Goal: Task Accomplishment & Management: Manage account settings

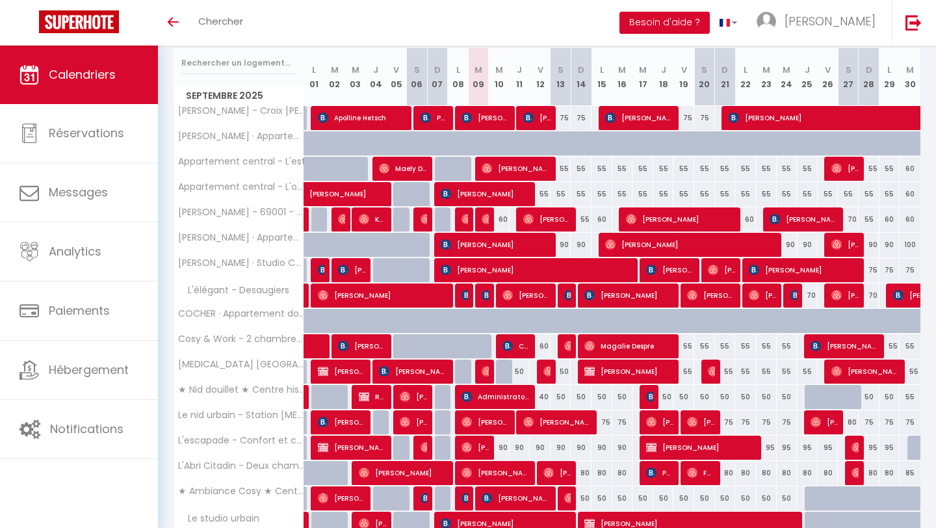
scroll to position [168, 0]
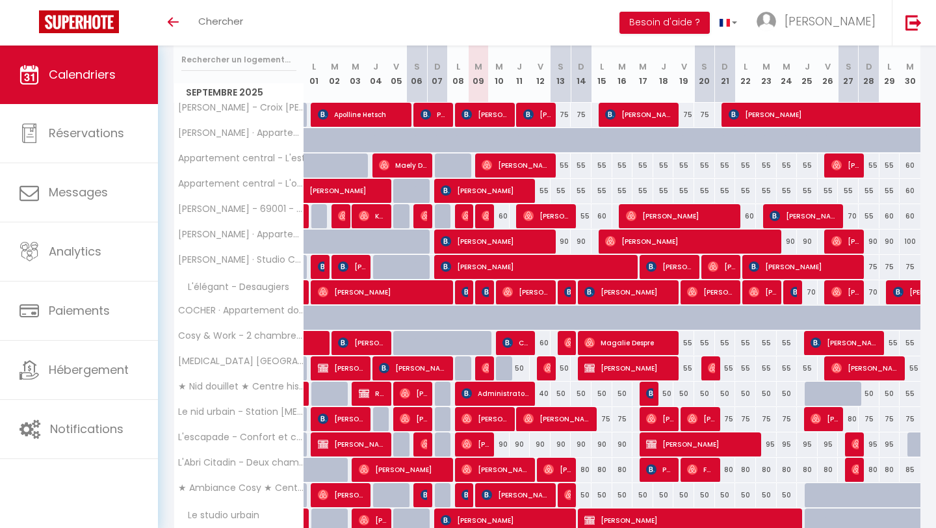
click at [605, 419] on div "75" at bounding box center [602, 419] width 21 height 24
type input "75"
type input "Lun 15 Septembre 2025"
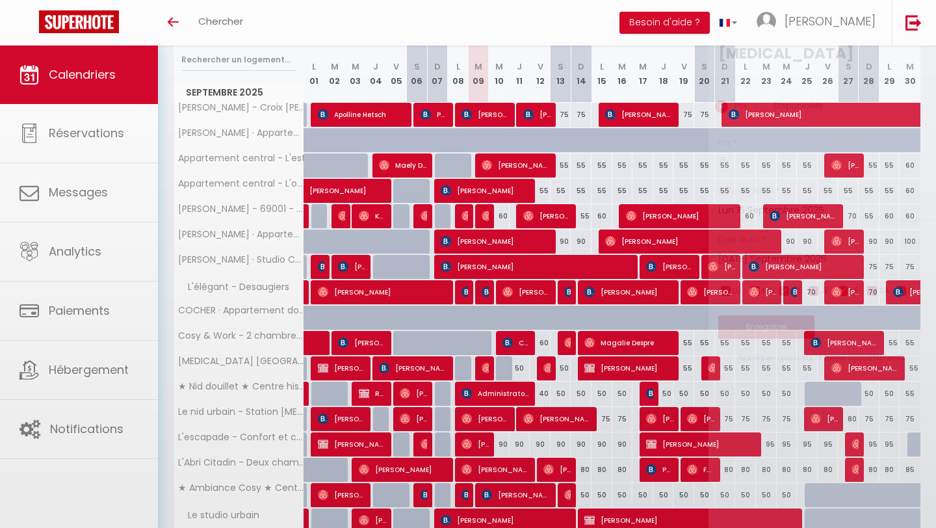
scroll to position [166, 0]
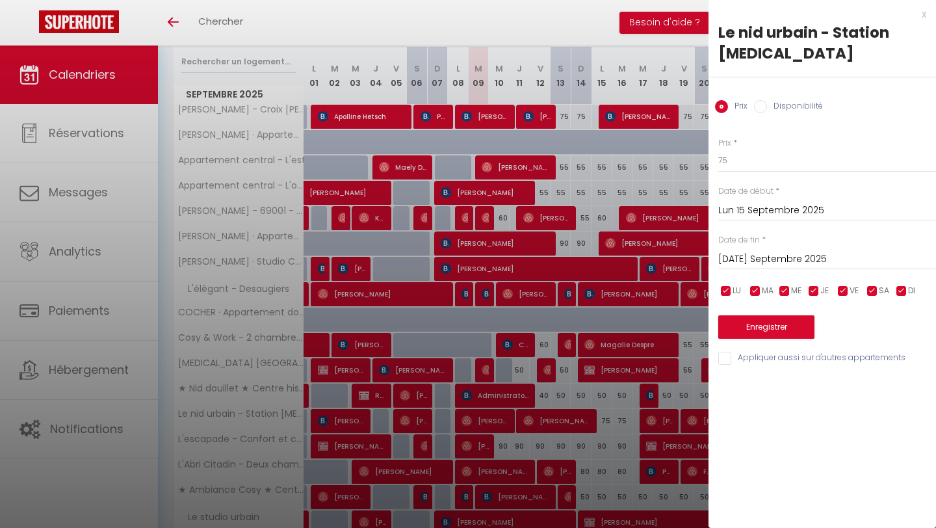
click at [770, 252] on input "[DATE] Septembre 2025" at bounding box center [827, 259] width 218 height 17
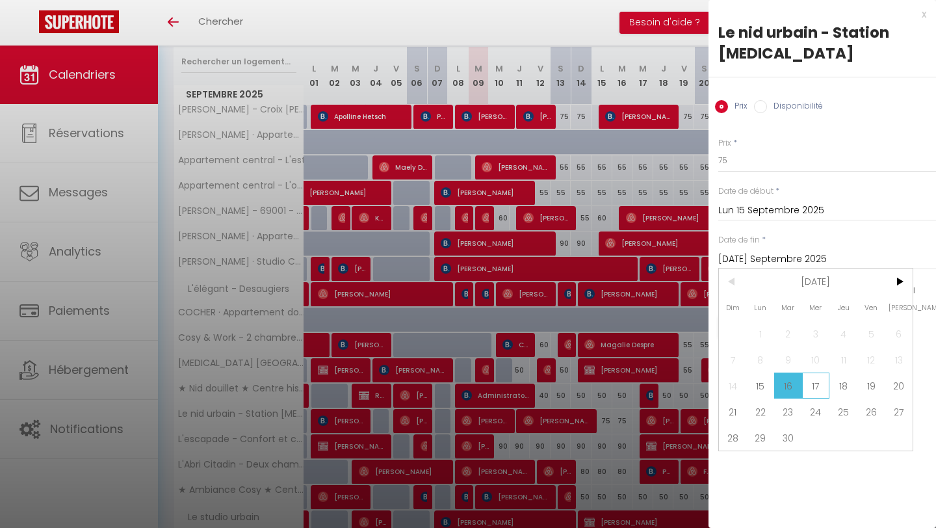
click at [809, 378] on span "17" at bounding box center [816, 386] width 28 height 26
type input "Mer 17 Septembre 2025"
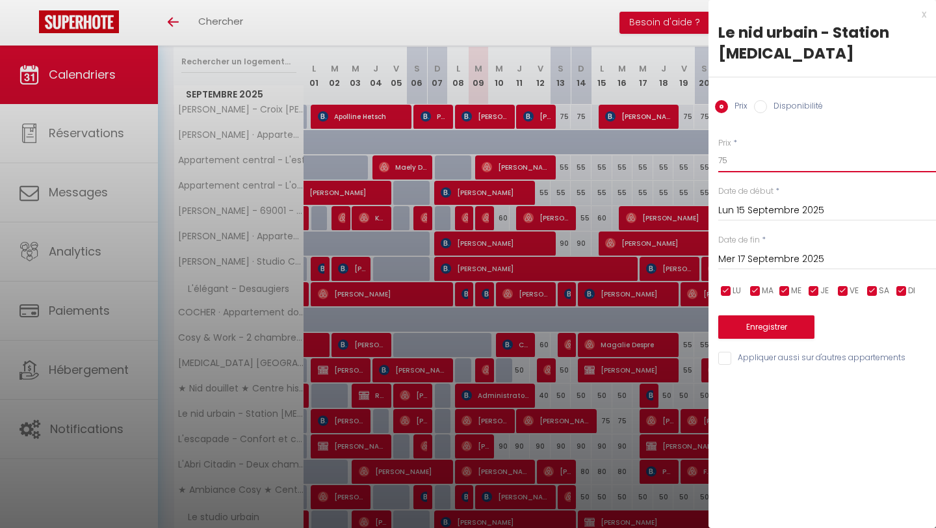
drag, startPoint x: 744, startPoint y: 161, endPoint x: 707, endPoint y: 161, distance: 37.1
click at [707, 161] on body "🟢 Des questions ou besoin d'assistance pour la migration AirBnB? Connectez-vous…" at bounding box center [468, 259] width 936 height 761
type input "65"
click at [789, 327] on button "Enregistrer" at bounding box center [766, 326] width 96 height 23
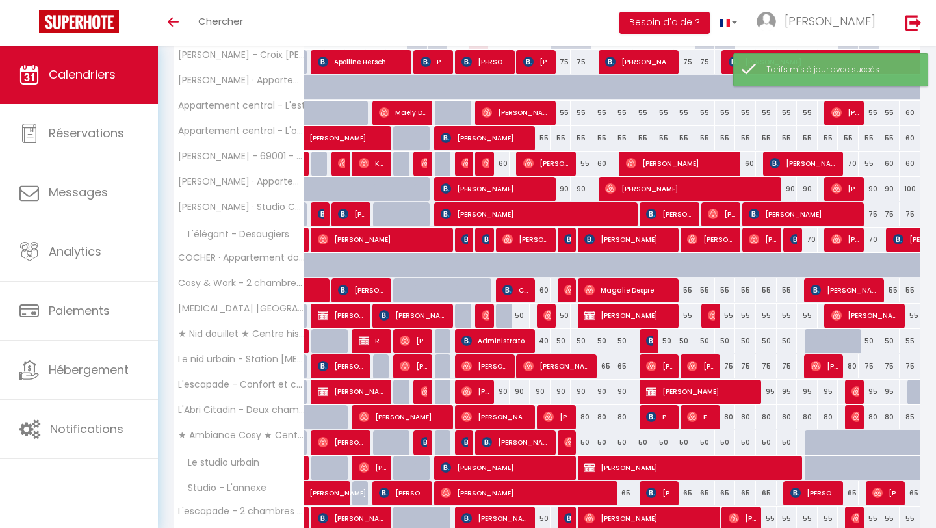
scroll to position [201, 0]
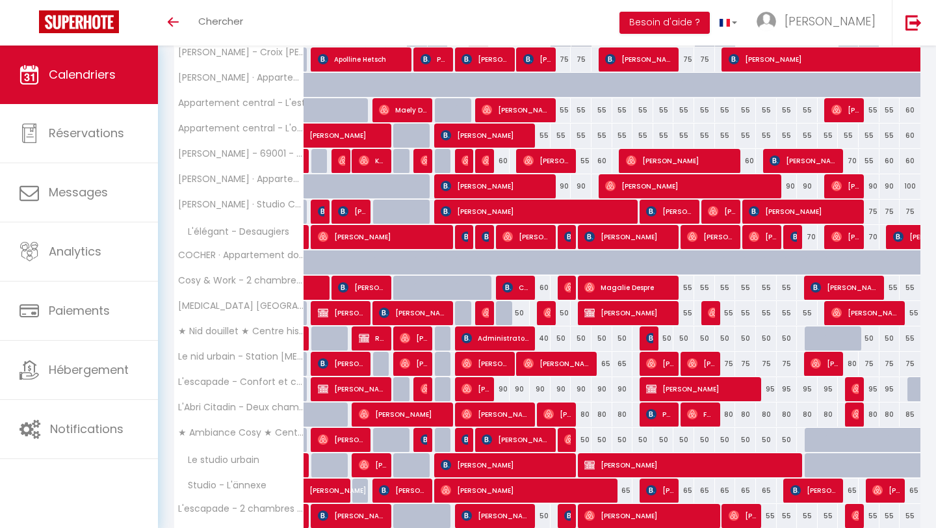
click at [586, 418] on div "80" at bounding box center [581, 414] width 21 height 24
type input "80"
type input "Dim 14 Septembre 2025"
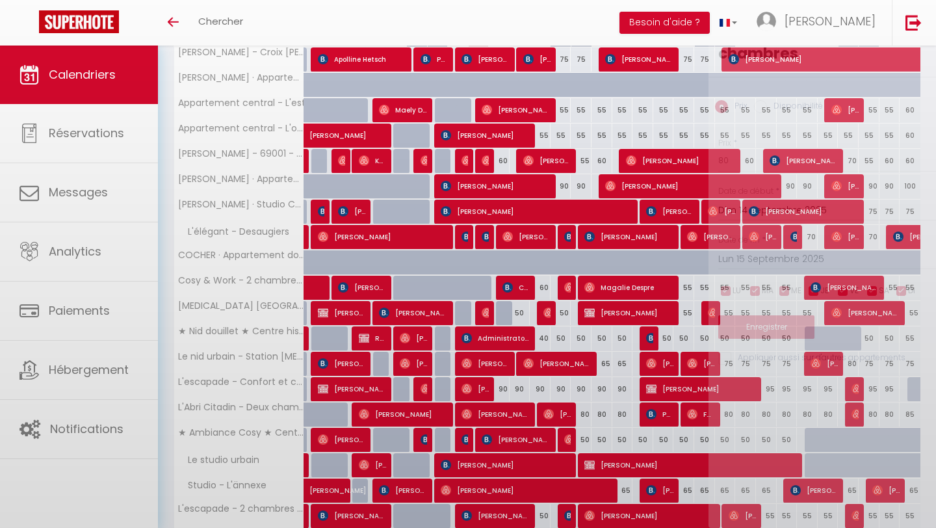
scroll to position [221, 0]
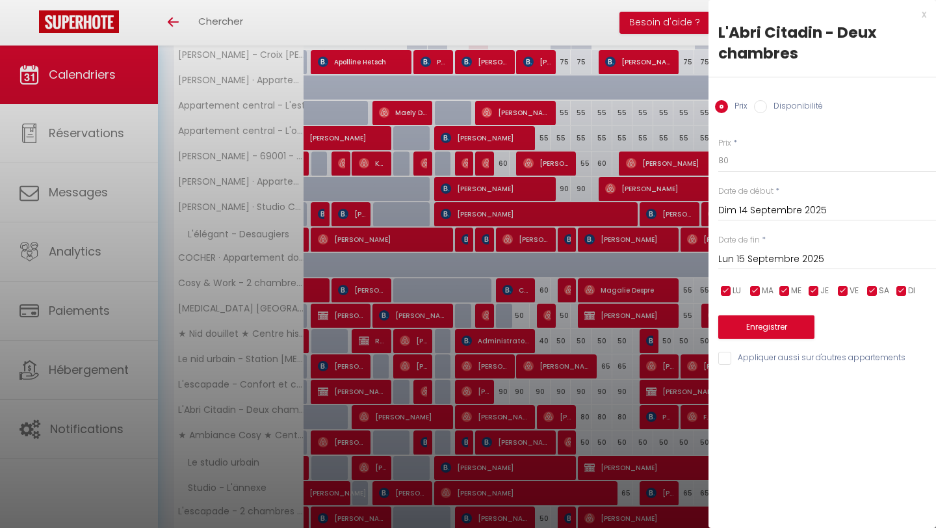
drag, startPoint x: 735, startPoint y: 257, endPoint x: 775, endPoint y: 267, distance: 41.0
click at [735, 257] on input "Lun 15 Septembre 2025" at bounding box center [827, 259] width 218 height 17
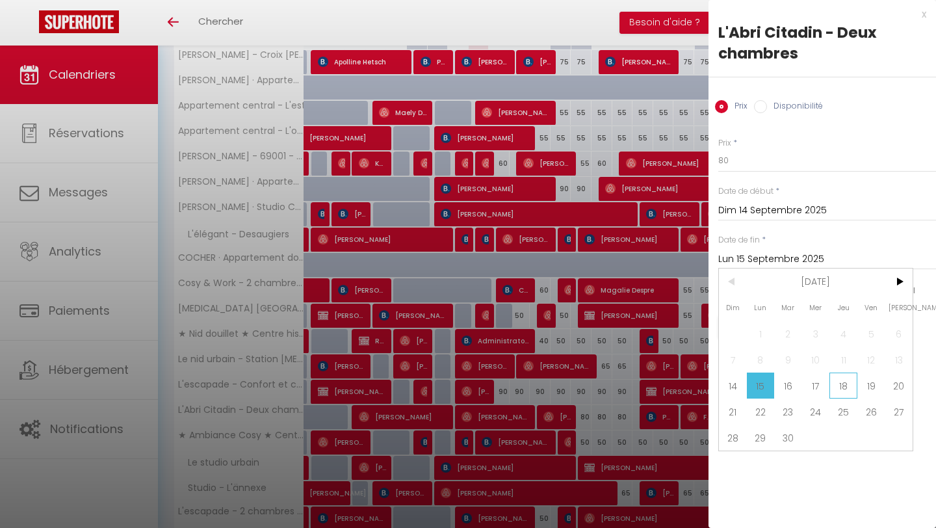
click at [838, 390] on span "18" at bounding box center [844, 386] width 28 height 26
type input "Jeu 18 Septembre 2025"
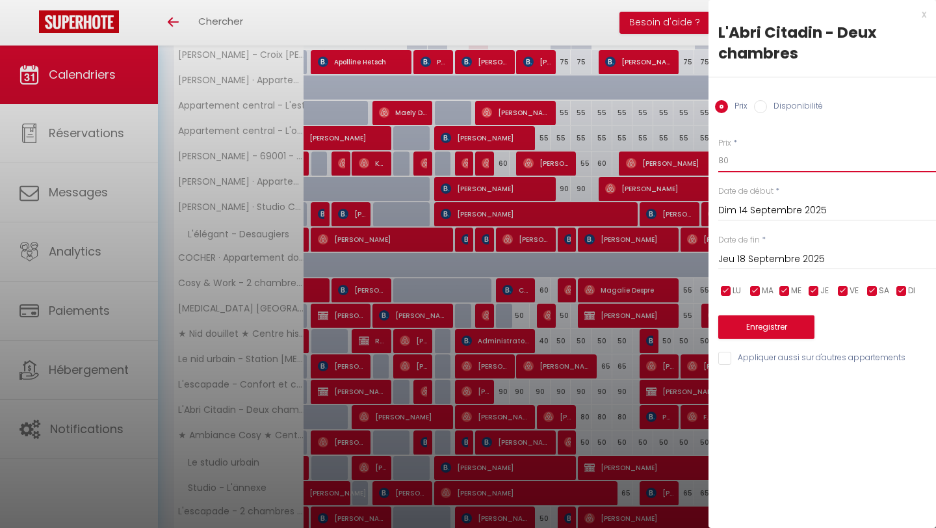
drag, startPoint x: 767, startPoint y: 161, endPoint x: 675, endPoint y: 161, distance: 91.7
click at [674, 161] on body "🟢 Des questions ou besoin d'assistance pour la migration AirBnB? Connectez-vous…" at bounding box center [468, 204] width 936 height 761
type input "75"
click at [761, 326] on button "Enregistrer" at bounding box center [766, 326] width 96 height 23
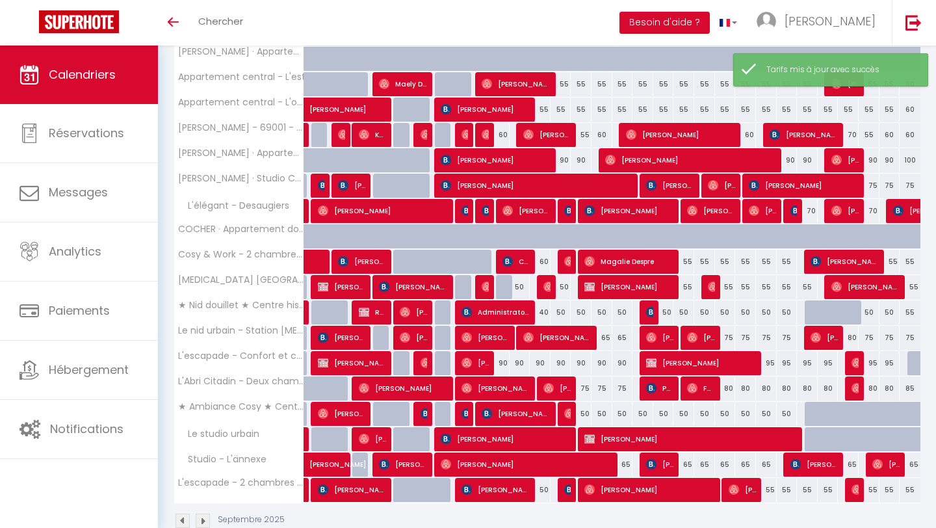
scroll to position [278, 0]
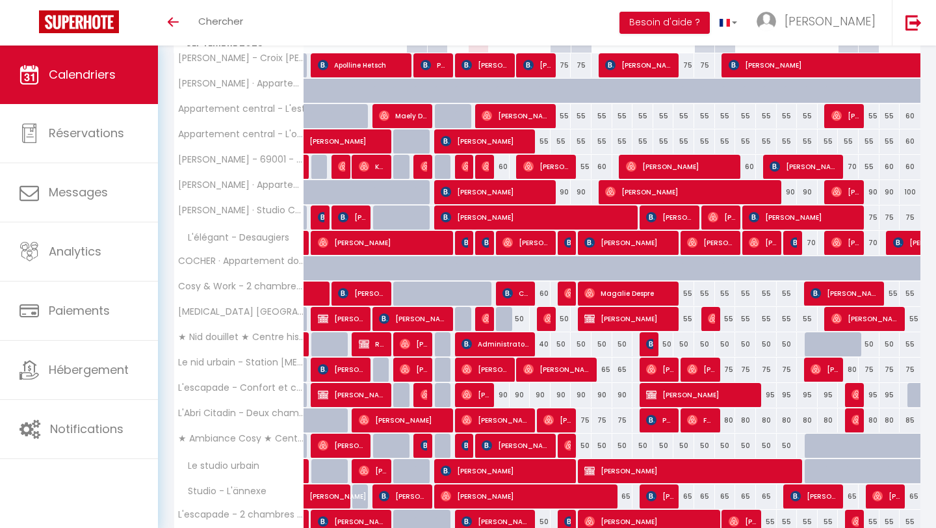
click at [584, 445] on div "50" at bounding box center [581, 446] width 21 height 24
type input "50"
type input "Dim 14 Septembre 2025"
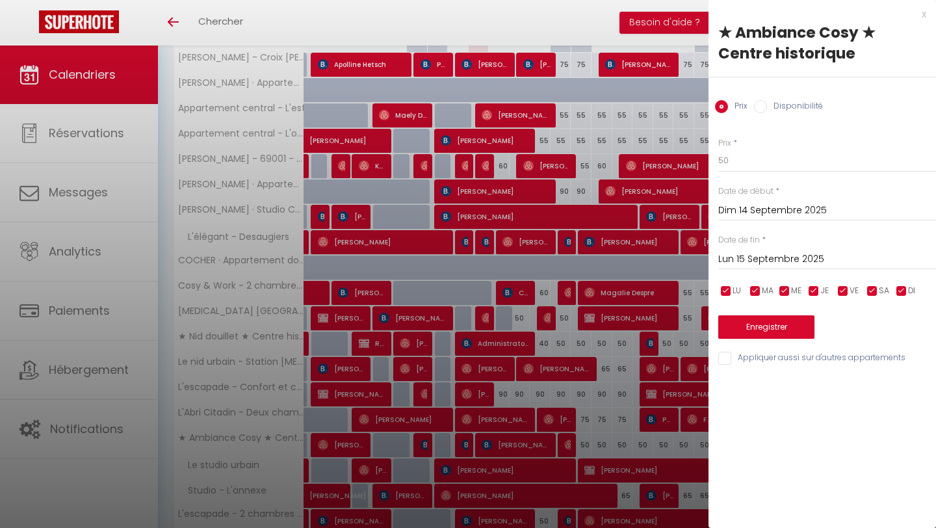
click at [742, 257] on input "Lun 15 Septembre 2025" at bounding box center [827, 259] width 218 height 17
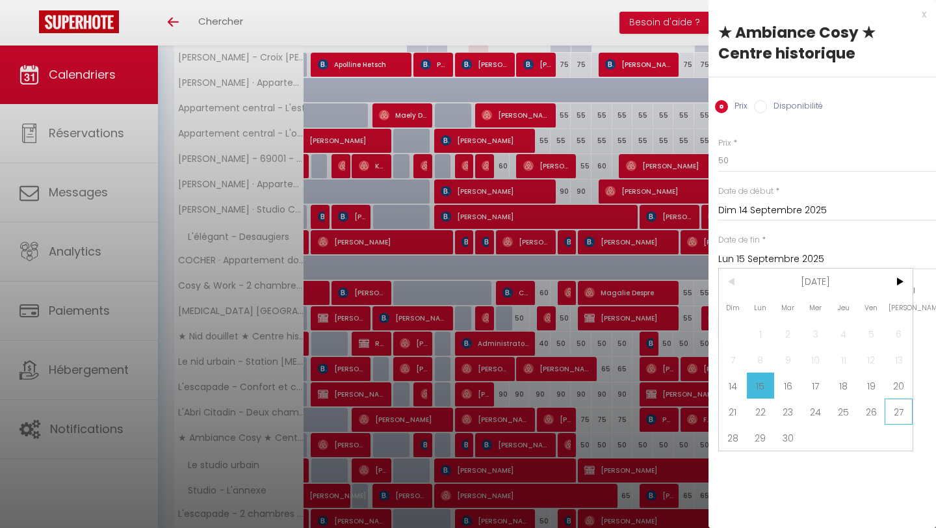
click at [898, 410] on span "27" at bounding box center [899, 412] width 28 height 26
type input "[PERSON_NAME] 27 Septembre 2025"
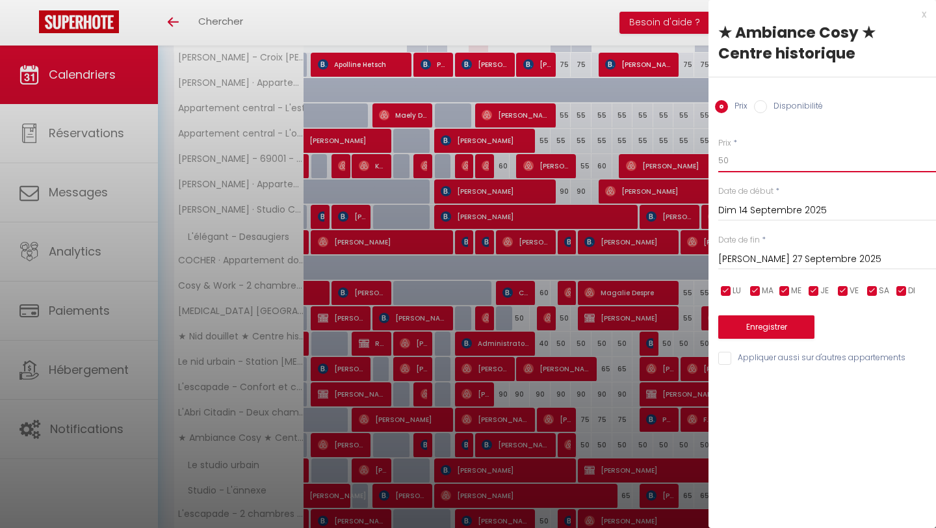
drag, startPoint x: 741, startPoint y: 161, endPoint x: 687, endPoint y: 160, distance: 54.0
click at [687, 160] on body "🟢 Des questions ou besoin d'assistance pour la migration AirBnB? Connectez-vous…" at bounding box center [468, 207] width 936 height 761
type input "45"
click at [748, 330] on button "Enregistrer" at bounding box center [766, 326] width 96 height 23
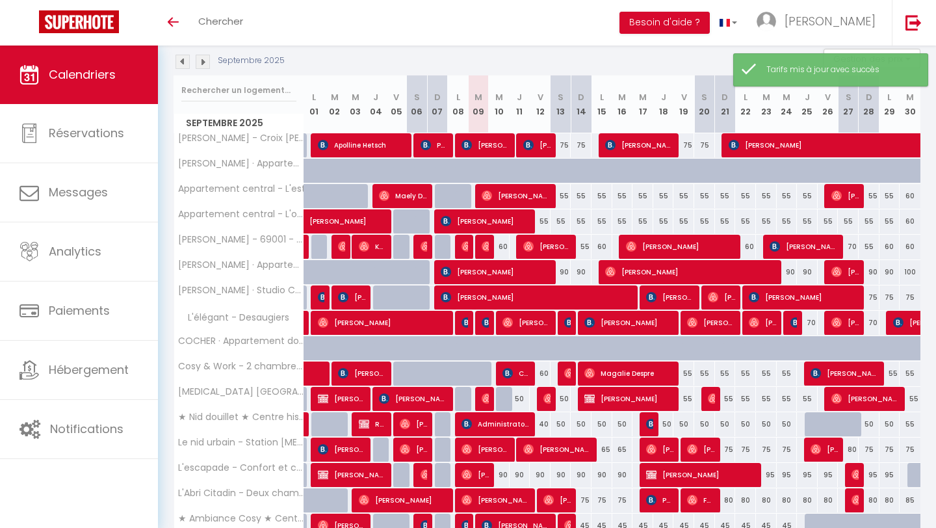
scroll to position [202, 0]
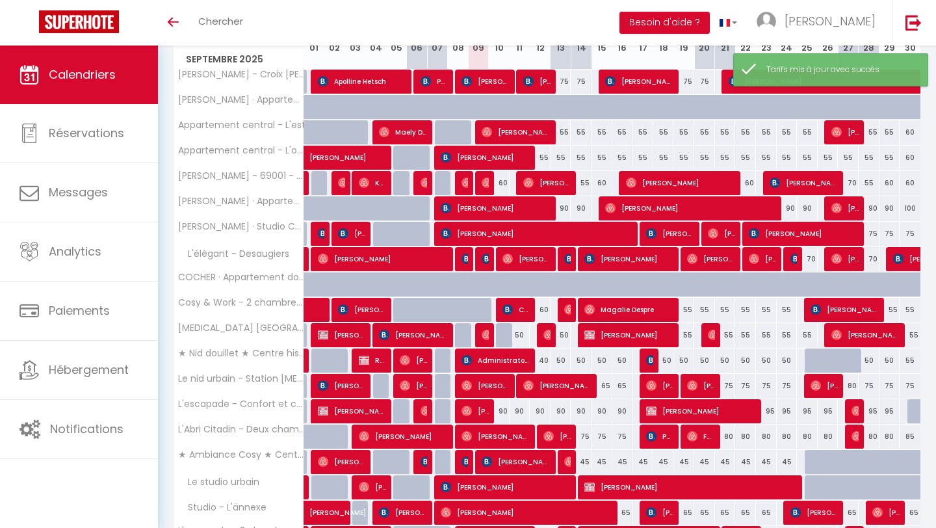
click at [561, 361] on div "50" at bounding box center [561, 360] width 21 height 24
type input "50"
type input "[PERSON_NAME] 13 Septembre 2025"
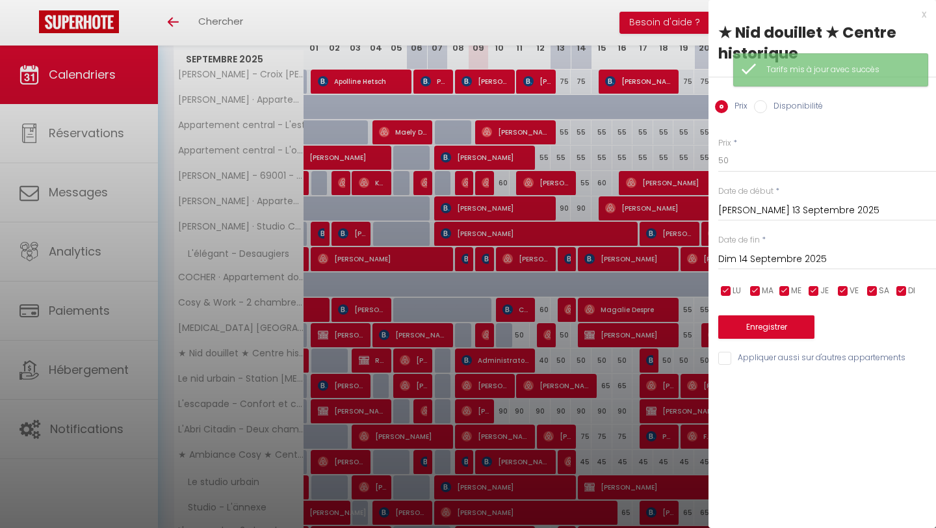
click at [780, 261] on input "Dim 14 Septembre 2025" at bounding box center [827, 259] width 218 height 17
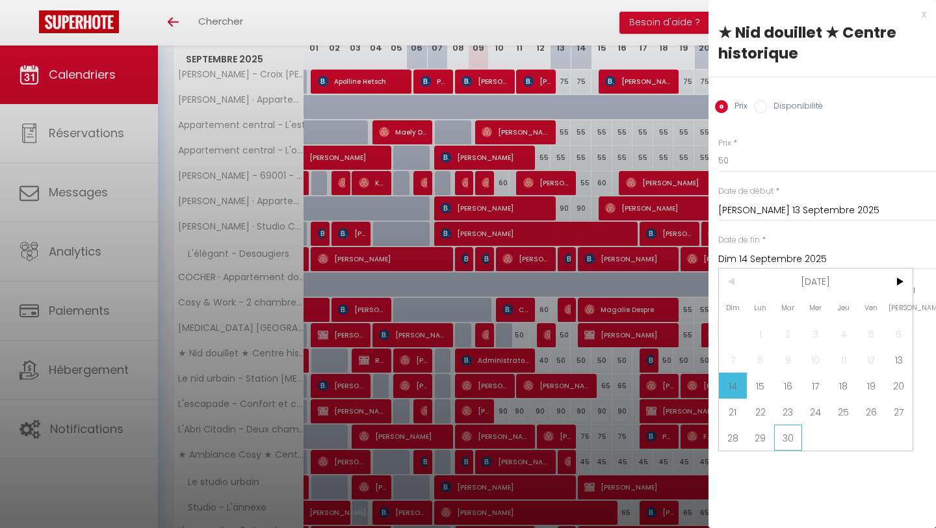
click at [783, 439] on span "30" at bounding box center [788, 438] width 28 height 26
type input "[DATE] Septembre 2025"
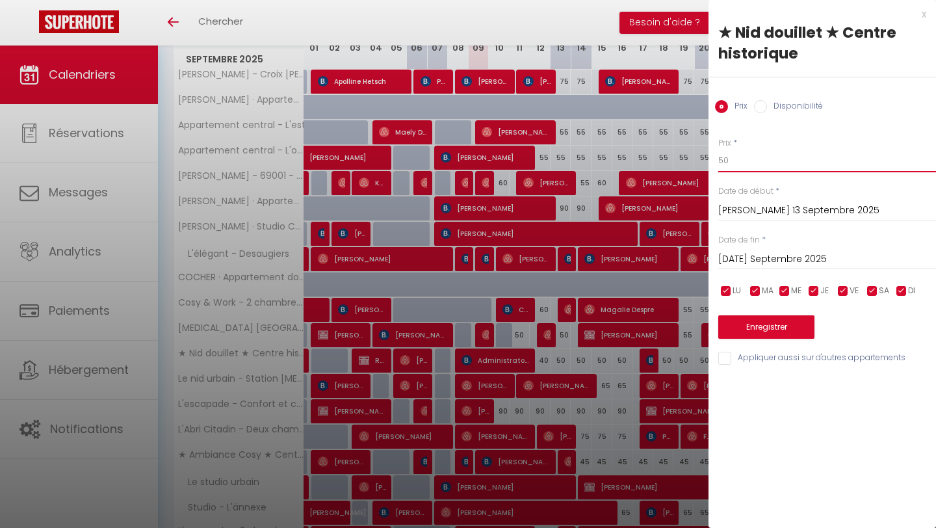
drag, startPoint x: 750, startPoint y: 166, endPoint x: 680, endPoint y: 165, distance: 69.6
click at [680, 165] on body "🟢 Des questions ou besoin d'assistance pour la migration AirBnB? Connectez-vous…" at bounding box center [468, 224] width 936 height 761
type input "45"
click at [792, 318] on button "Enregistrer" at bounding box center [766, 326] width 96 height 23
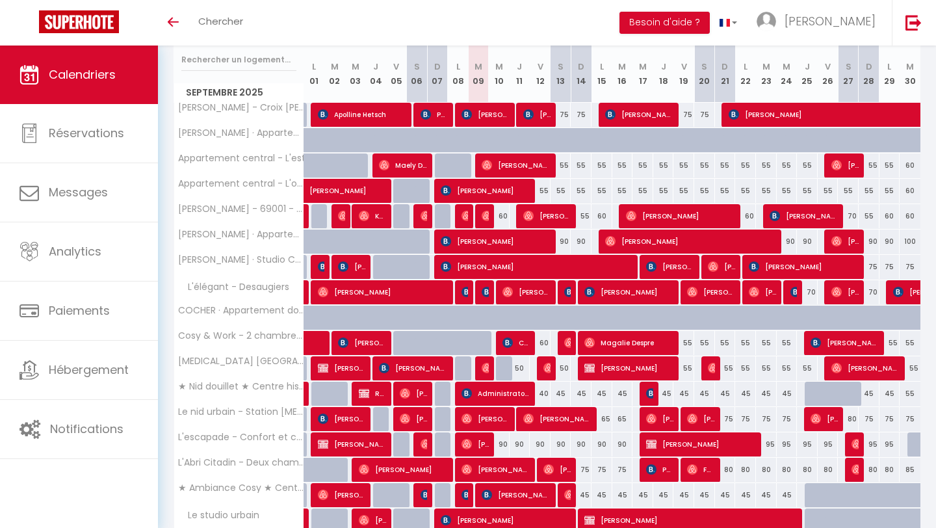
scroll to position [176, 0]
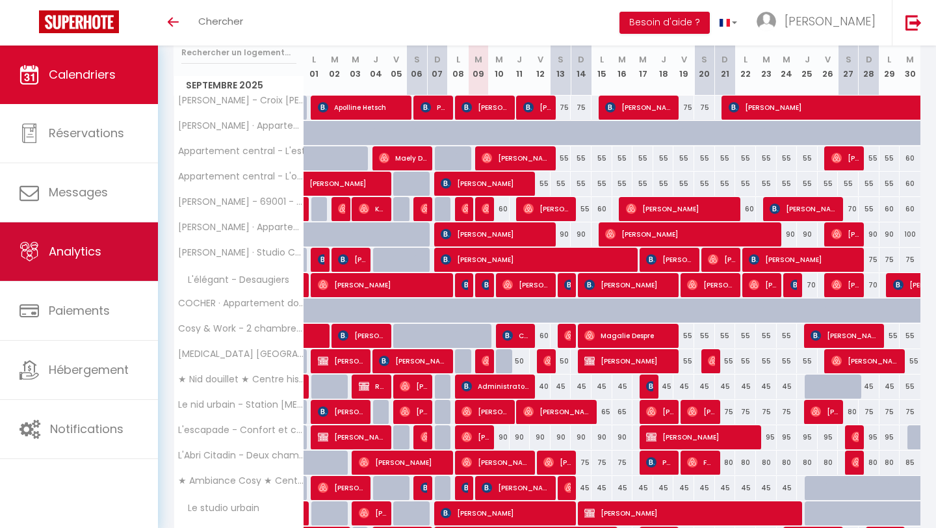
click at [77, 271] on link "Analytics" at bounding box center [79, 251] width 158 height 59
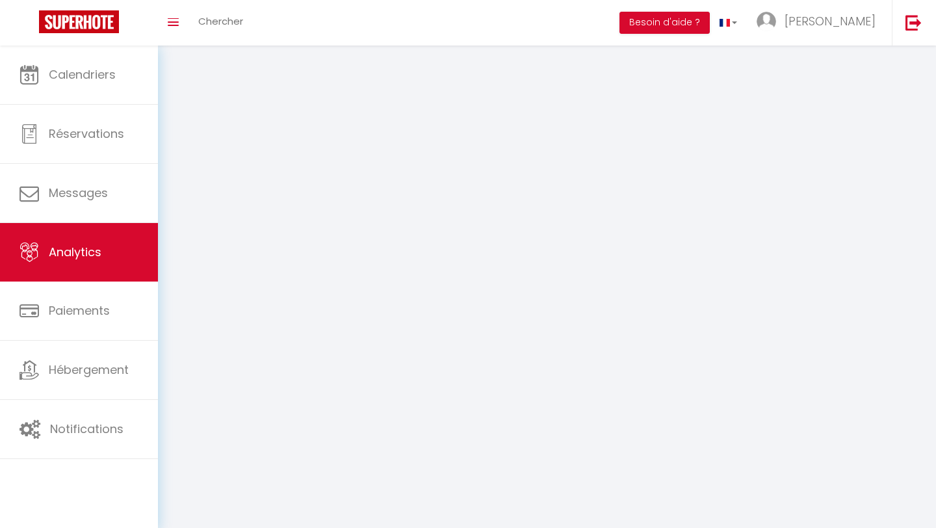
select select "2025"
select select "9"
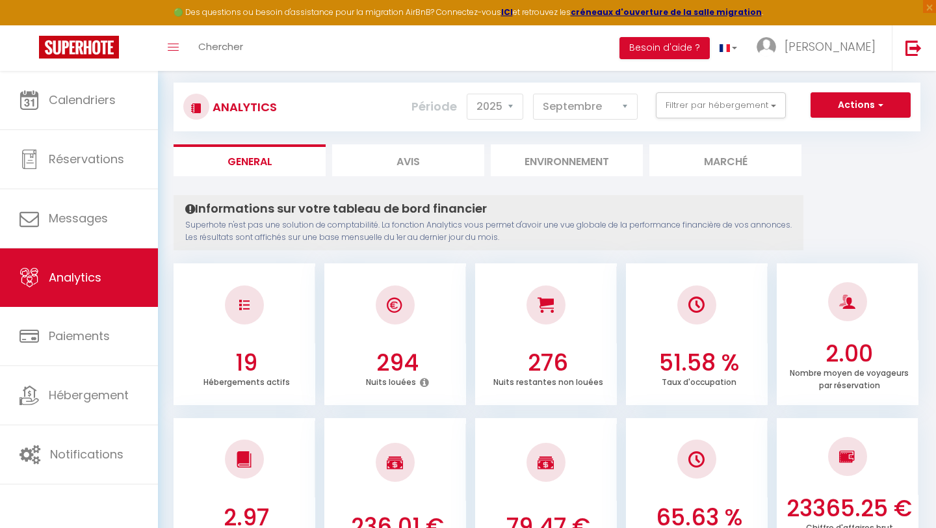
scroll to position [163, 0]
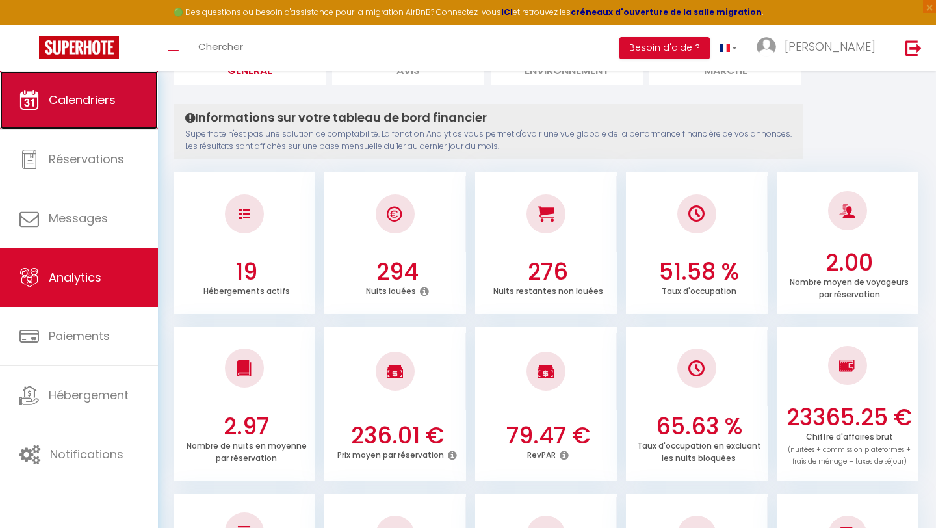
click at [90, 125] on link "Calendriers" at bounding box center [79, 100] width 158 height 59
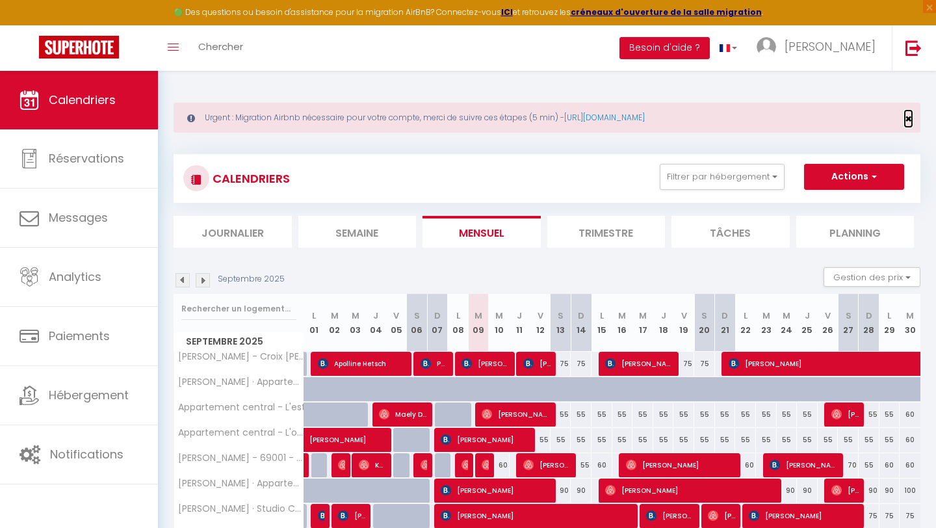
click at [910, 121] on span "×" at bounding box center [908, 119] width 7 height 16
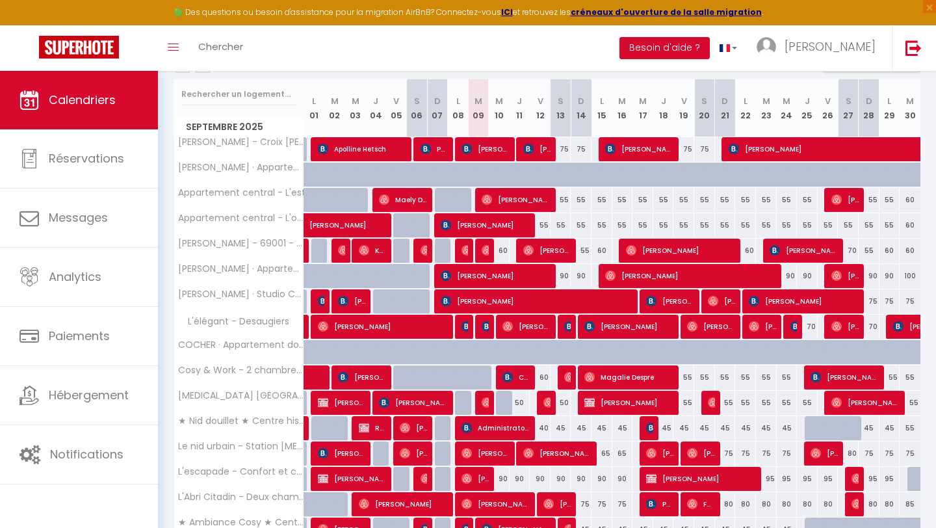
scroll to position [161, 0]
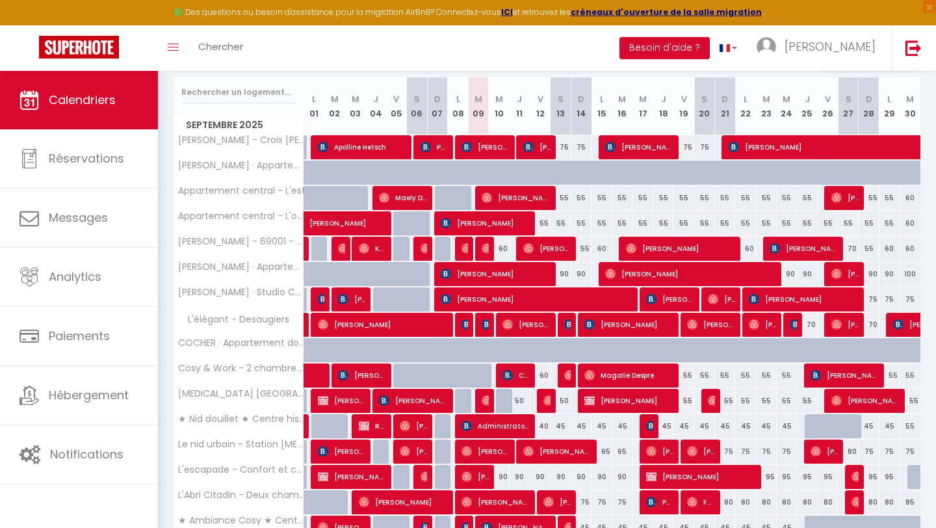
click at [564, 148] on div "75" at bounding box center [561, 147] width 21 height 24
type input "75"
type input "[PERSON_NAME] 13 Septembre 2025"
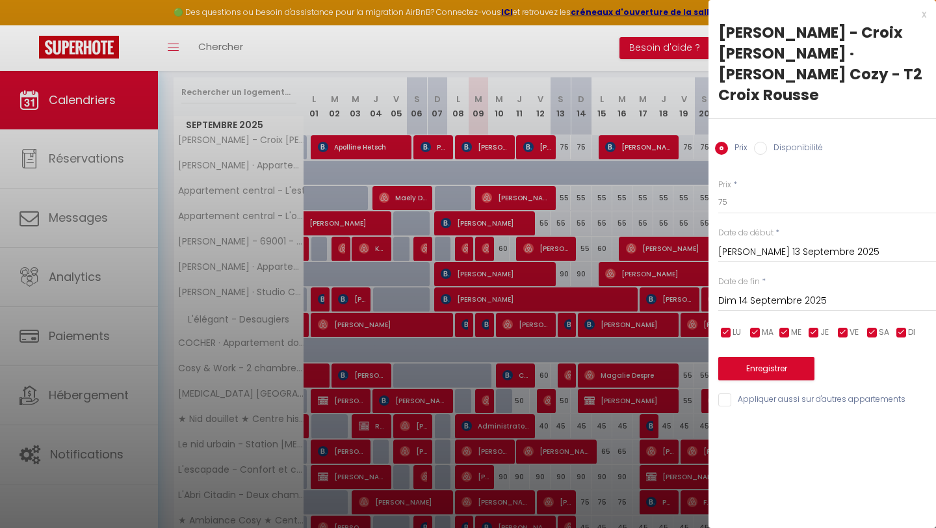
click at [814, 293] on input "Dim 14 Septembre 2025" at bounding box center [827, 301] width 218 height 17
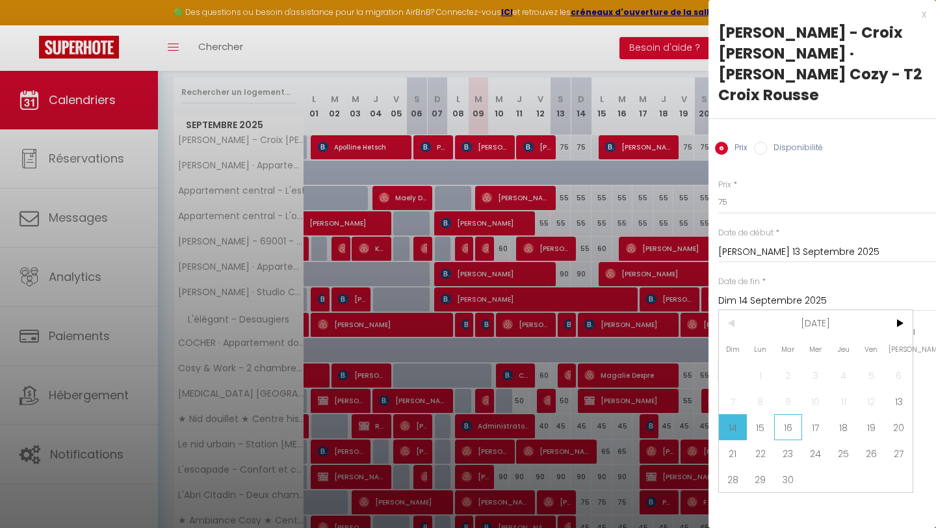
click at [800, 414] on span "16" at bounding box center [788, 427] width 28 height 26
type input "[DATE] Septembre 2025"
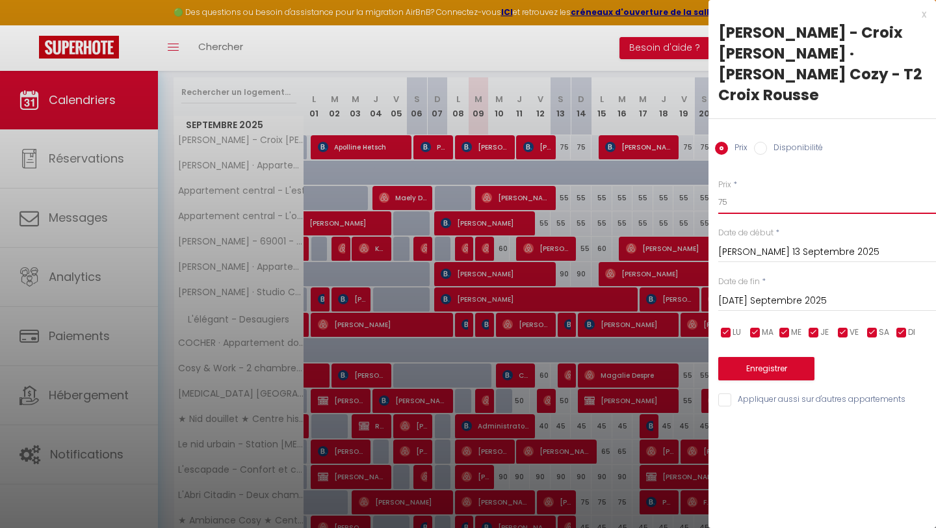
drag, startPoint x: 733, startPoint y: 181, endPoint x: 668, endPoint y: 181, distance: 65.7
click at [668, 181] on body "🟢 Des questions ou besoin d'assistance pour la migration AirBnB? Connectez-vous…" at bounding box center [468, 290] width 936 height 761
type input "60"
click at [793, 357] on button "Enregistrer" at bounding box center [766, 368] width 96 height 23
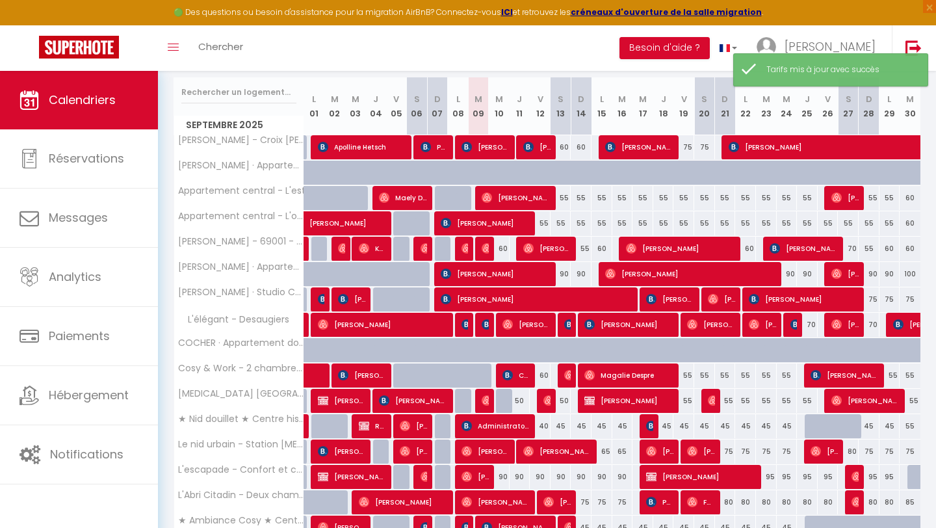
click at [687, 144] on div "75" at bounding box center [684, 147] width 21 height 24
type input "75"
type input "Ven 19 Septembre 2025"
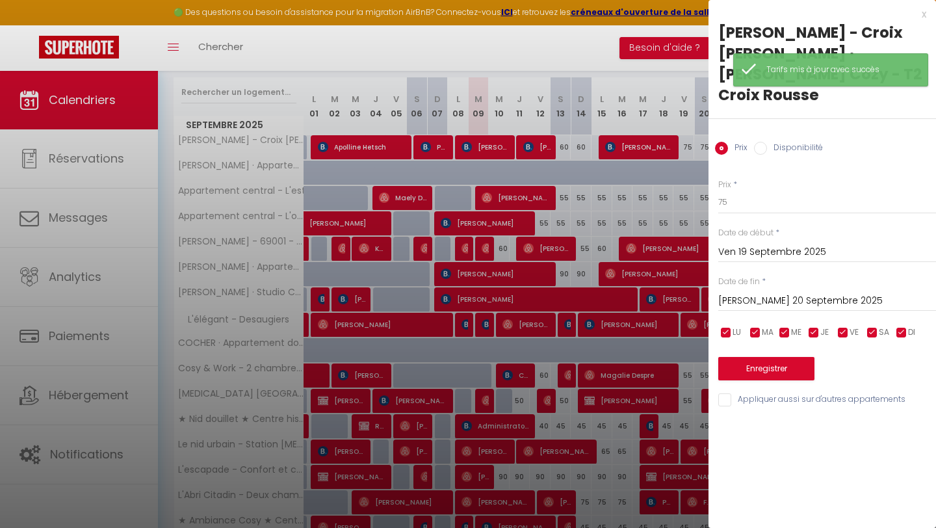
click at [787, 293] on input "[PERSON_NAME] 20 Septembre 2025" at bounding box center [827, 301] width 218 height 17
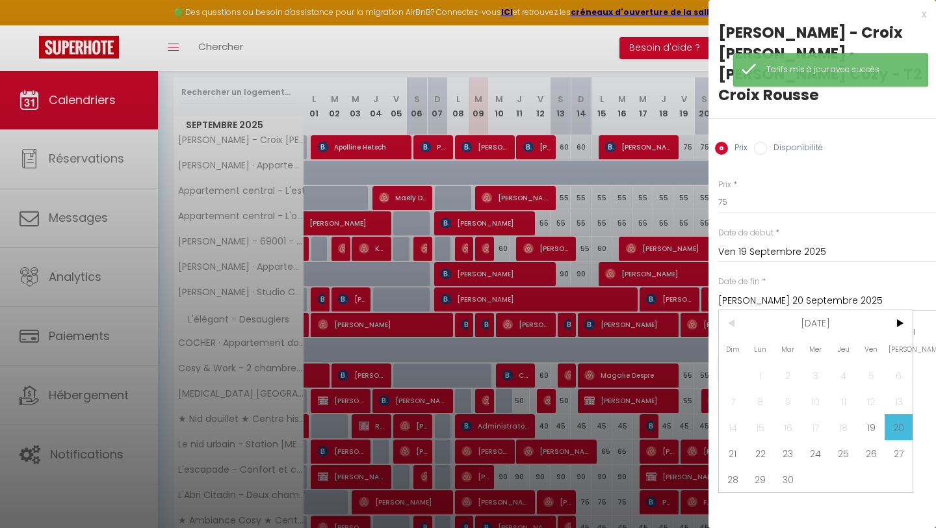
drag, startPoint x: 760, startPoint y: 438, endPoint x: 765, endPoint y: 427, distance: 11.4
click at [760, 440] on span "22" at bounding box center [761, 453] width 28 height 26
type input "Lun 22 Septembre 2025"
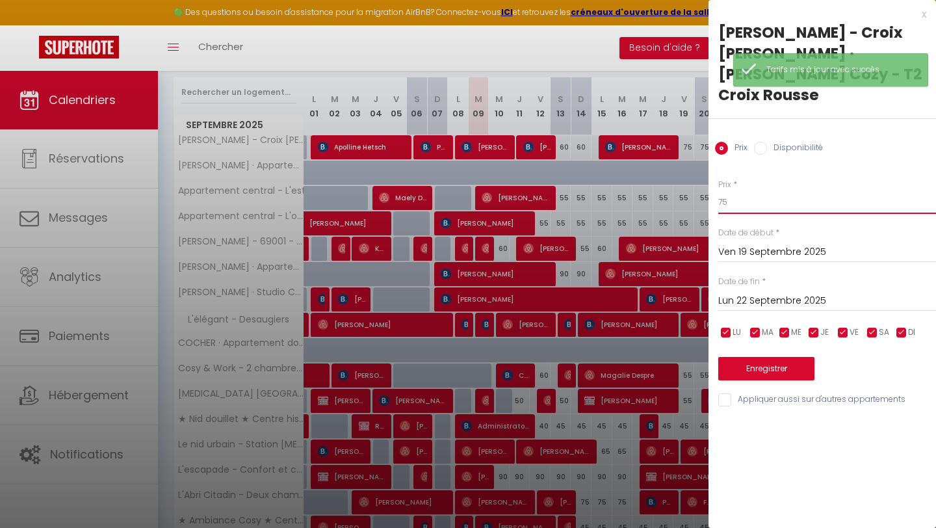
drag, startPoint x: 791, startPoint y: 179, endPoint x: 708, endPoint y: 182, distance: 82.6
click at [708, 182] on body "🟢 Des questions ou besoin d'assistance pour la migration AirBnB? Connectez-vous…" at bounding box center [468, 290] width 936 height 761
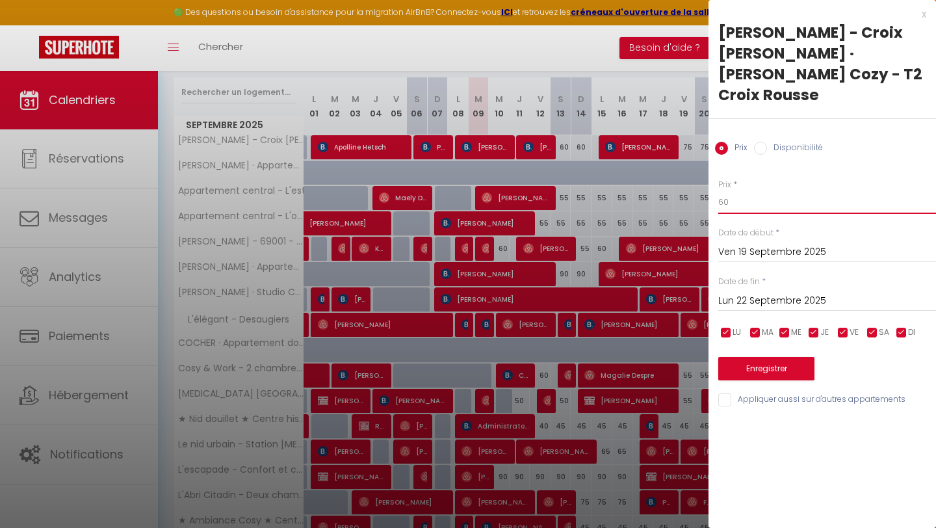
type input "60"
click at [805, 357] on button "Enregistrer" at bounding box center [766, 368] width 96 height 23
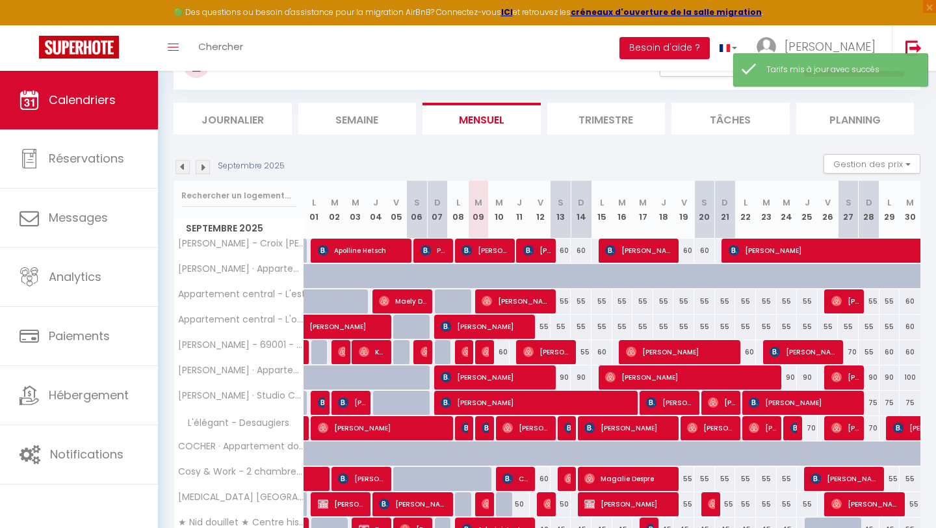
scroll to position [55, 0]
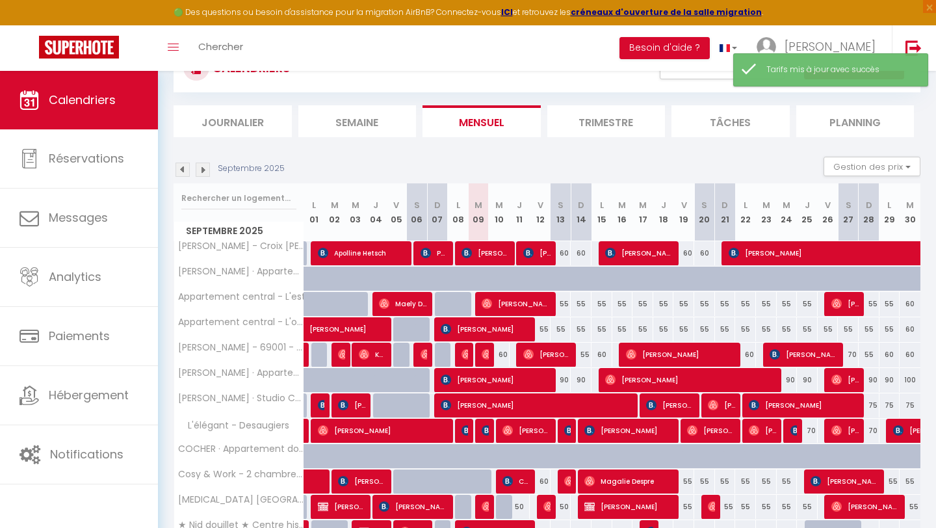
click at [198, 176] on img at bounding box center [203, 170] width 14 height 14
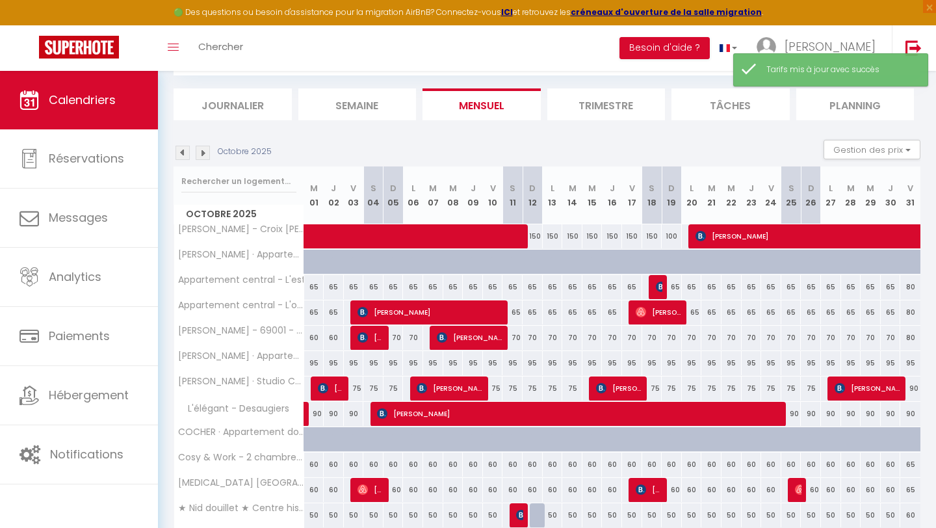
scroll to position [76, 0]
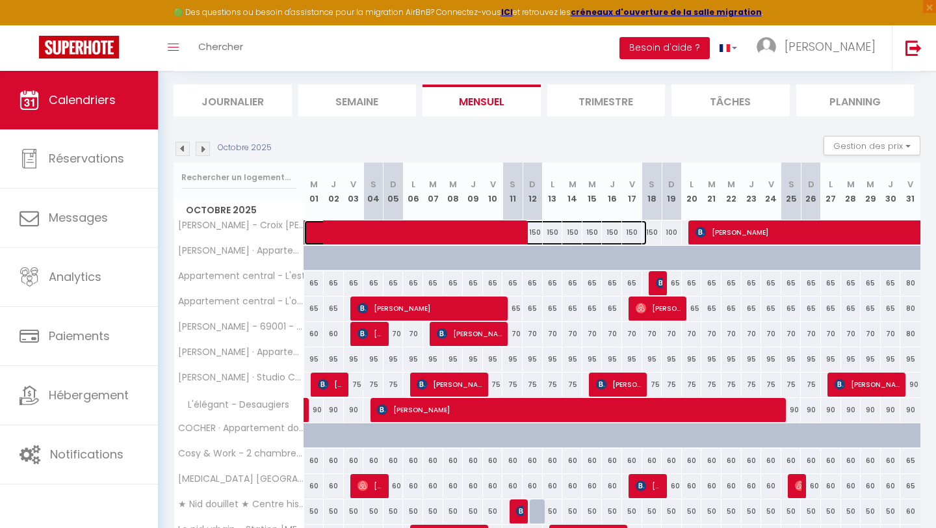
click at [636, 233] on span at bounding box center [482, 232] width 329 height 25
select select "OK"
select select "0"
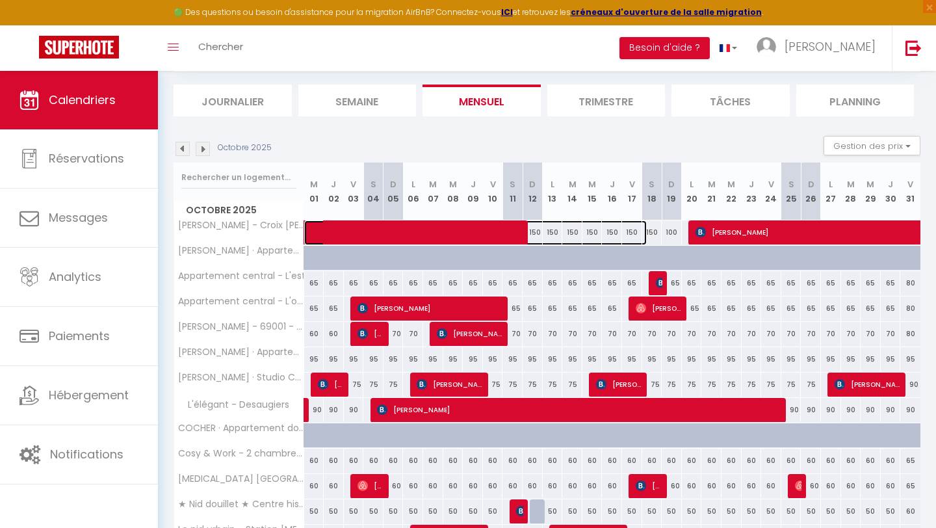
select select "1"
select select
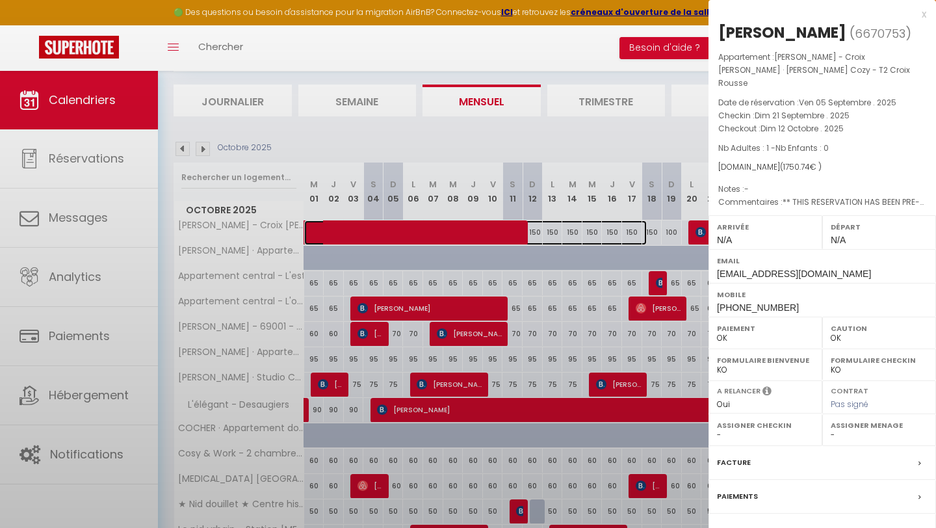
select select "32683"
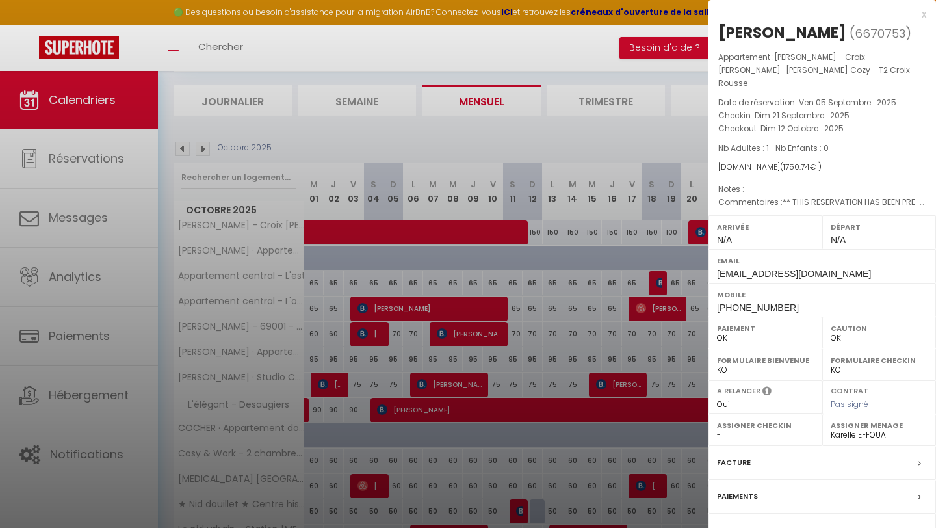
click at [583, 296] on div at bounding box center [468, 264] width 936 height 528
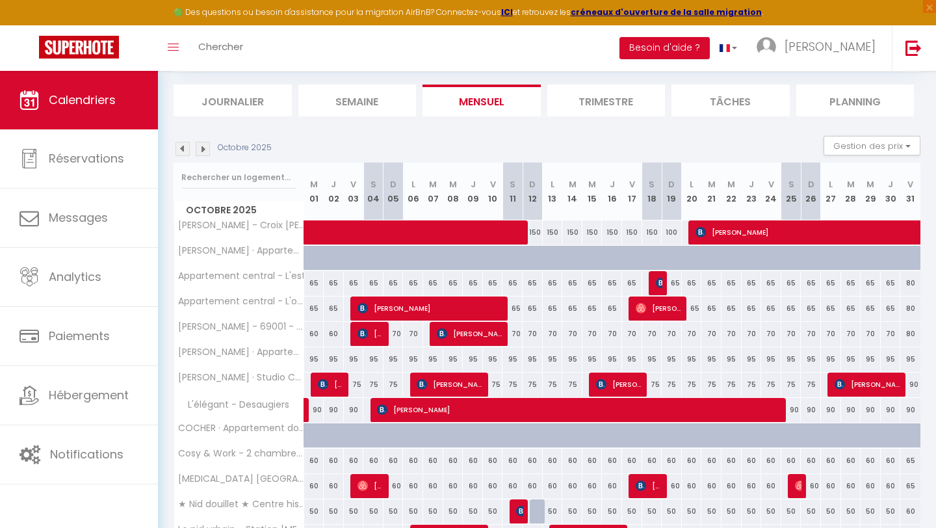
click at [674, 233] on div "100" at bounding box center [672, 232] width 20 height 24
type input "100"
type input "Dim 19 Octobre 2025"
type input "Lun 20 Octobre 2025"
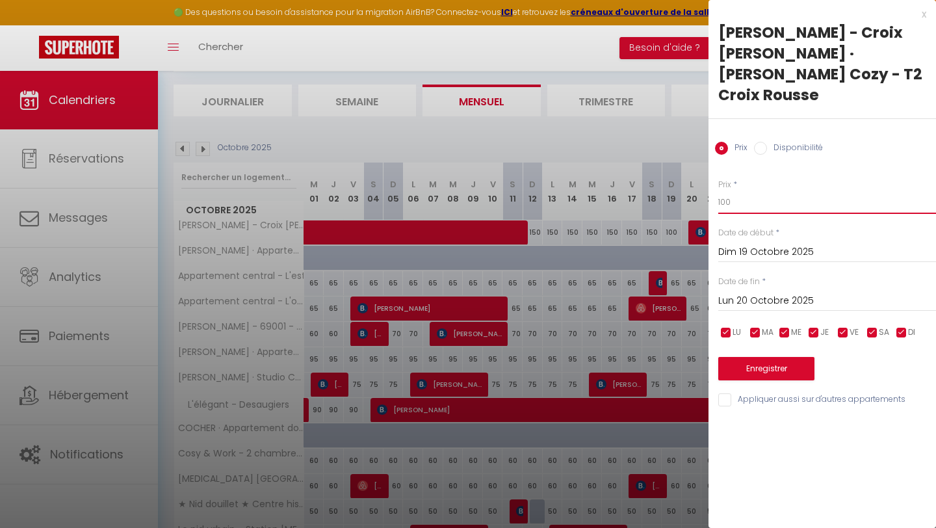
click at [747, 190] on input "100" at bounding box center [827, 201] width 218 height 23
drag, startPoint x: 743, startPoint y: 181, endPoint x: 690, endPoint y: 182, distance: 52.7
click at [690, 182] on body "🟢 Des questions ou besoin d'assistance pour la migration AirBnB? Connectez-vous…" at bounding box center [468, 375] width 936 height 761
type input "7"
type input "85"
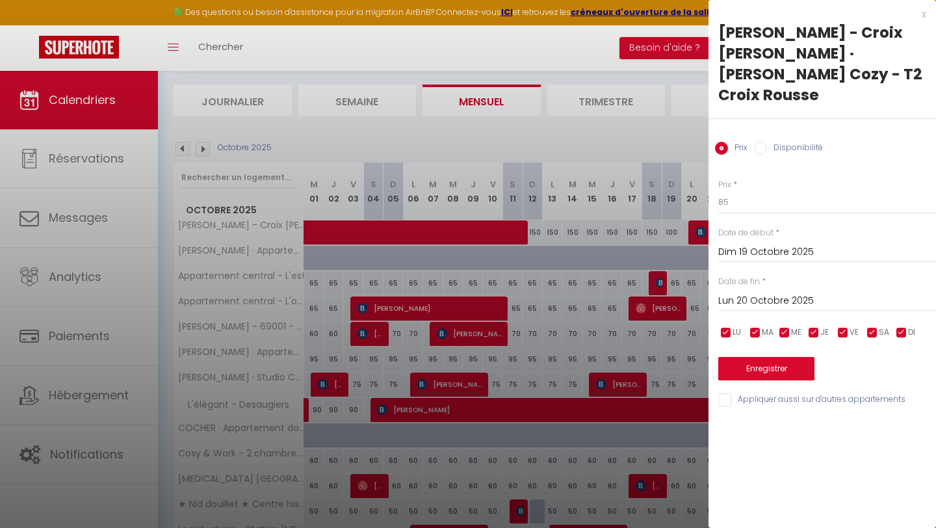
click at [745, 244] on input "Dim 19 Octobre 2025" at bounding box center [827, 252] width 218 height 17
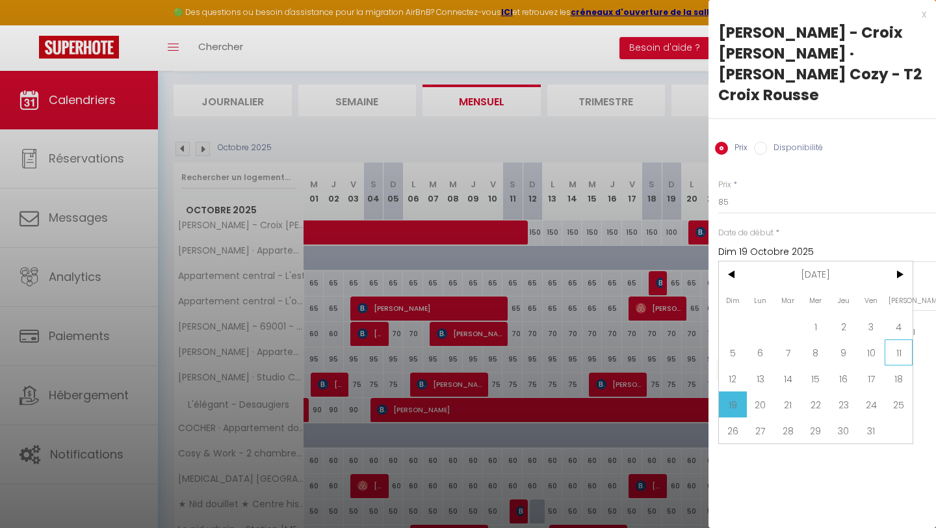
click at [892, 339] on span "11" at bounding box center [899, 352] width 28 height 26
type input "[PERSON_NAME] 11 Octobre 2025"
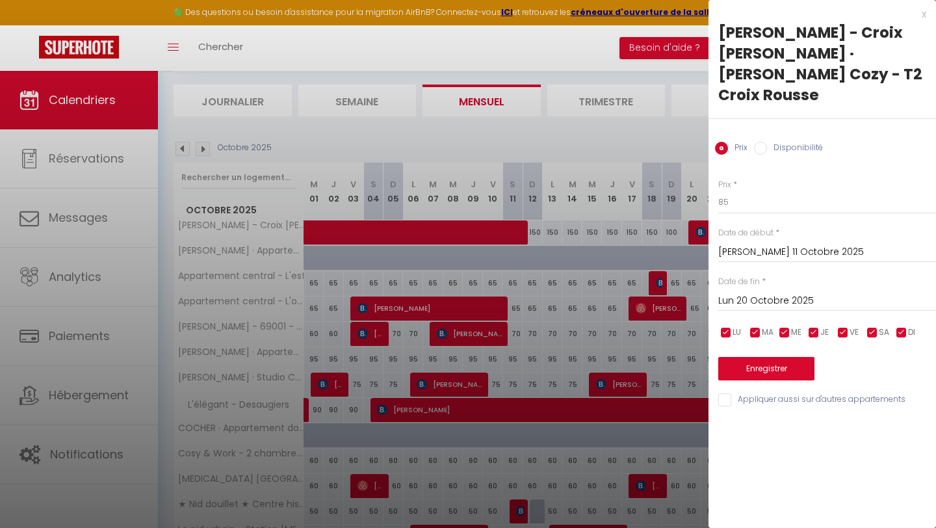
click at [813, 293] on input "Lun 20 Octobre 2025" at bounding box center [827, 301] width 218 height 17
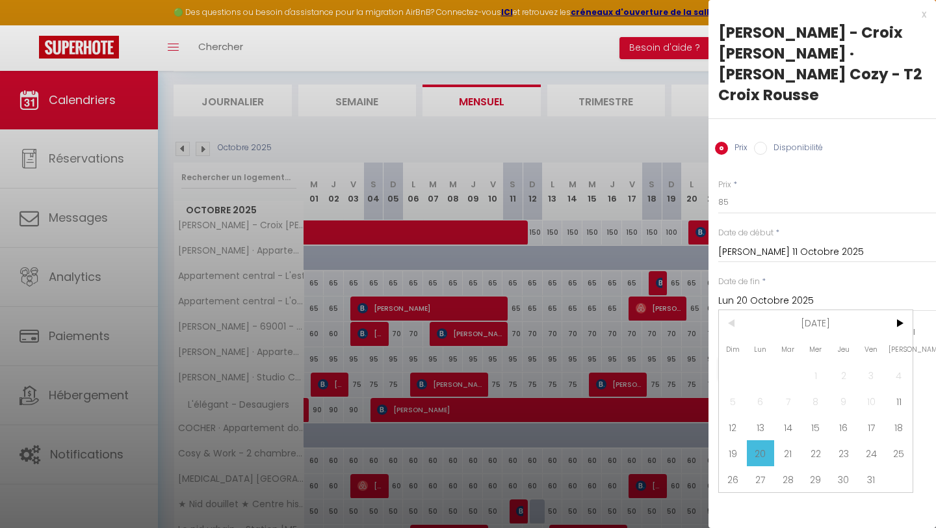
click at [761, 440] on span "20" at bounding box center [761, 453] width 28 height 26
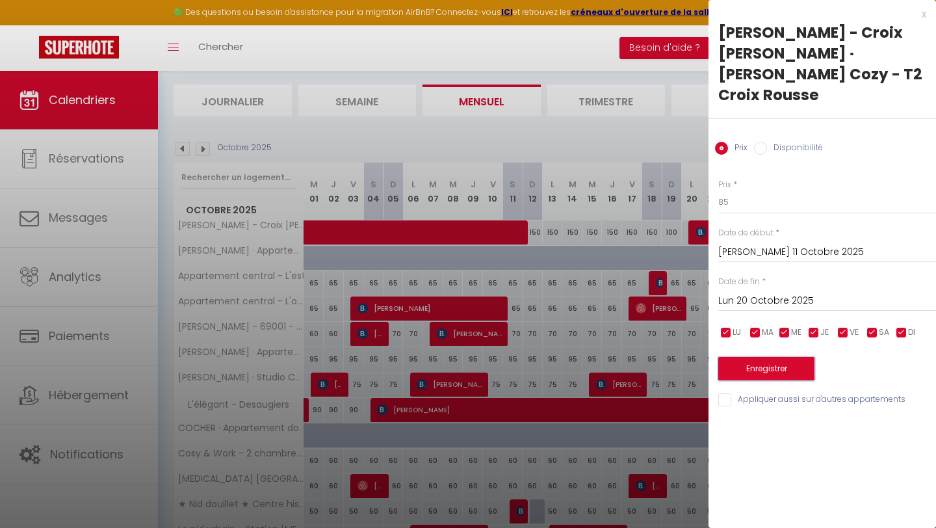
click at [771, 357] on button "Enregistrer" at bounding box center [766, 368] width 96 height 23
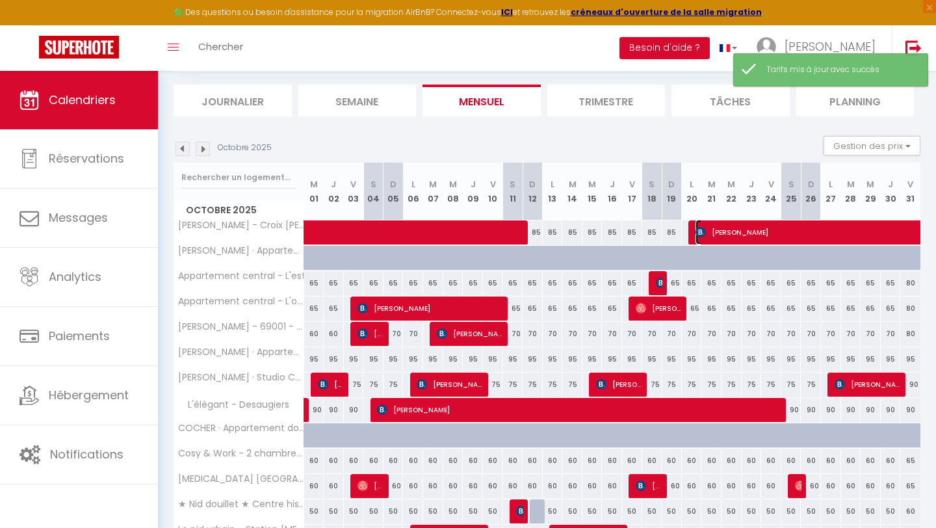
click at [785, 229] on span "[PERSON_NAME]" at bounding box center [875, 232] width 359 height 25
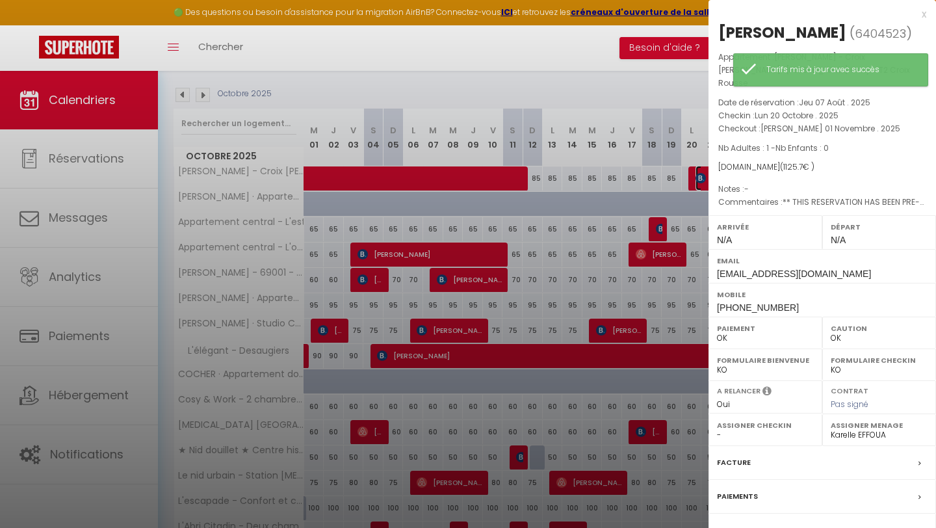
scroll to position [39, 0]
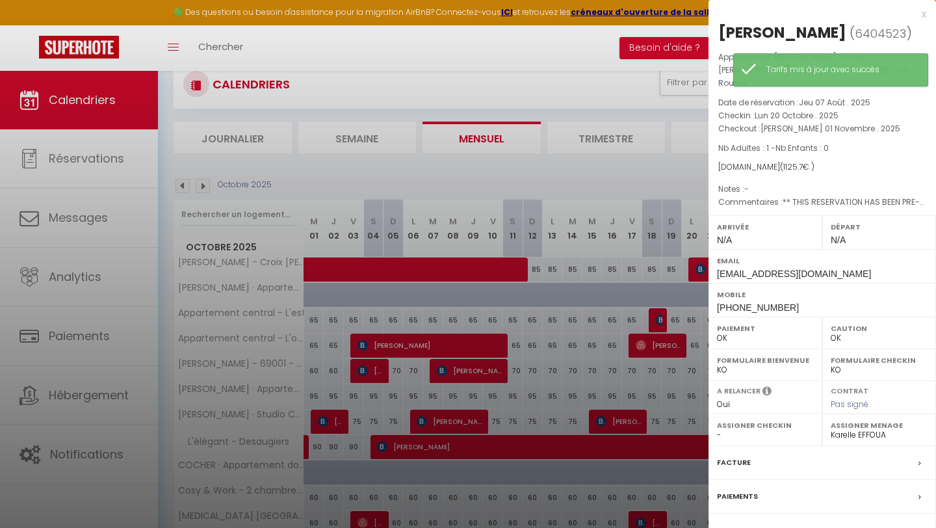
click at [442, 271] on div at bounding box center [468, 264] width 936 height 528
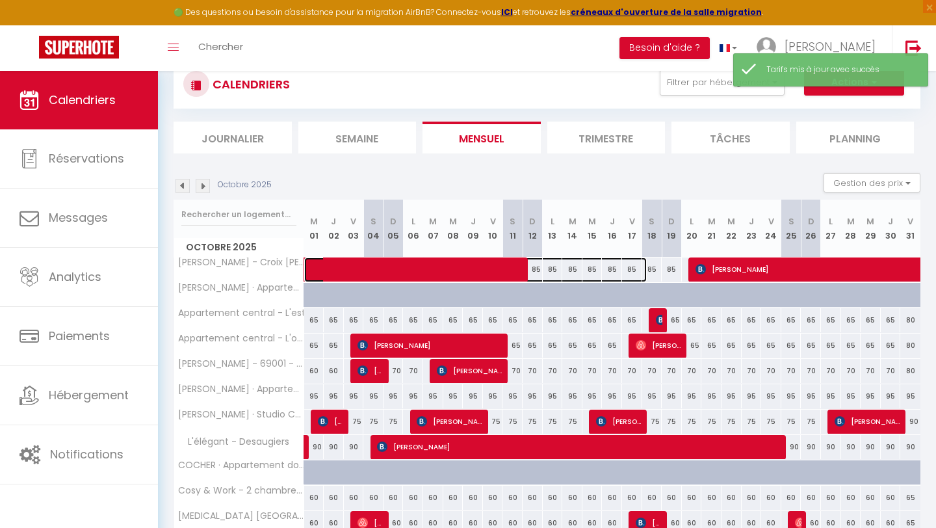
click at [441, 266] on span at bounding box center [482, 269] width 329 height 25
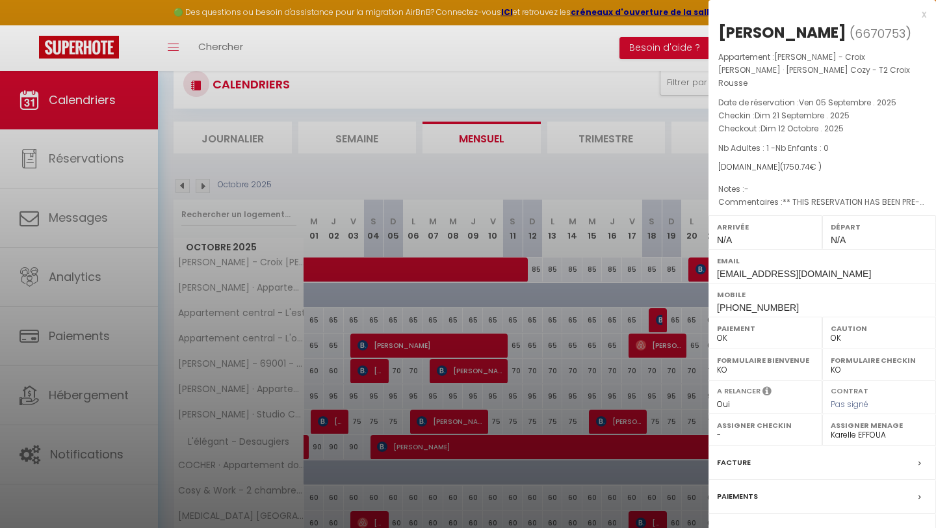
click at [569, 356] on div at bounding box center [468, 264] width 936 height 528
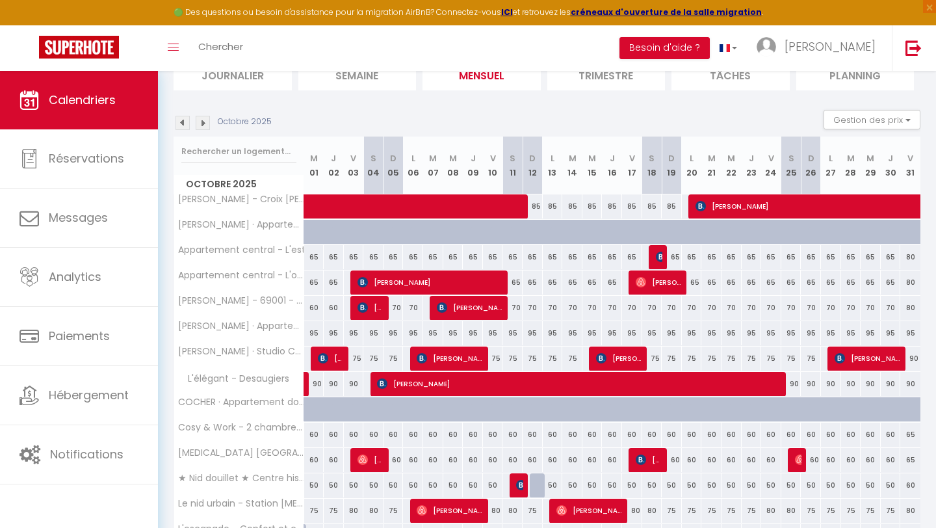
scroll to position [93, 0]
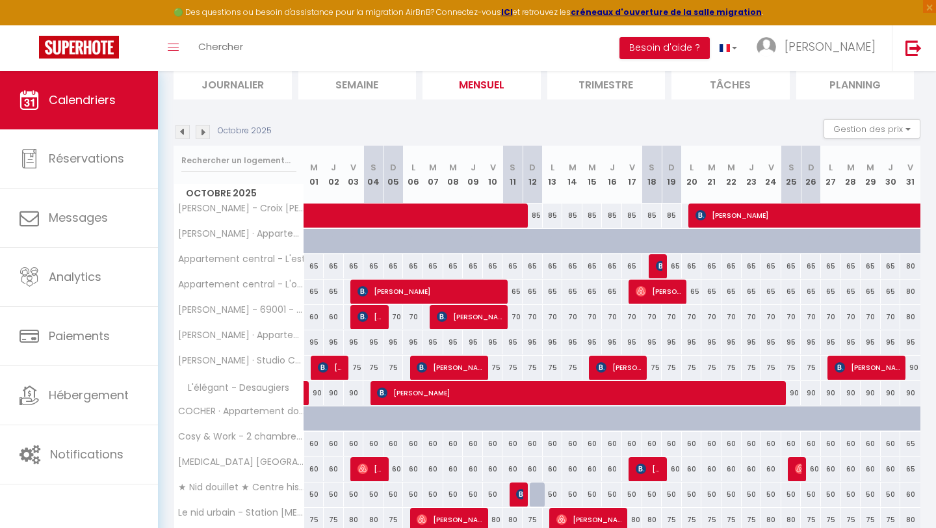
click at [183, 127] on img at bounding box center [183, 132] width 14 height 14
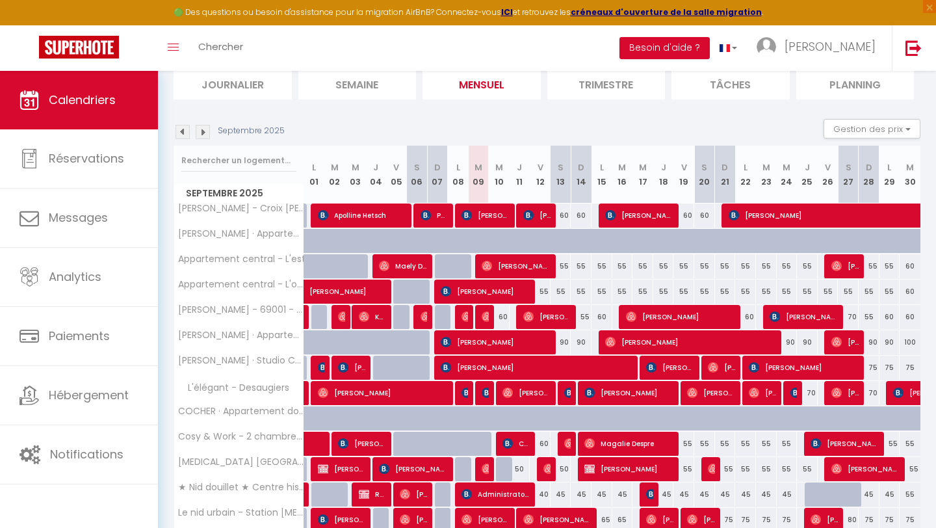
click at [201, 129] on img at bounding box center [203, 132] width 14 height 14
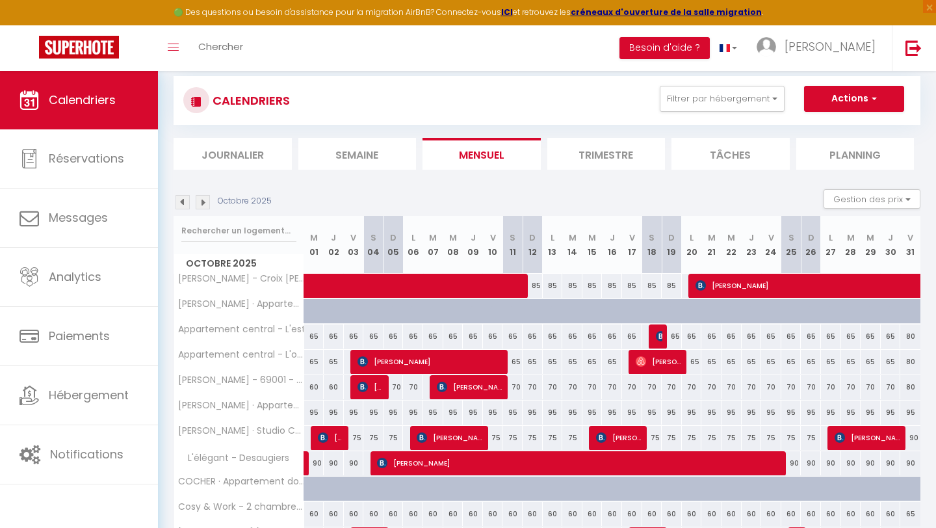
scroll to position [0, 0]
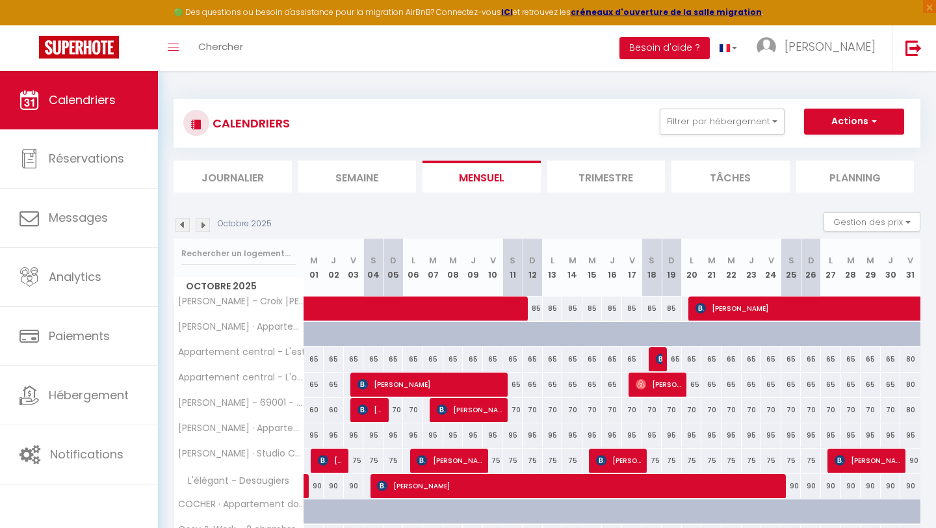
click at [187, 228] on img at bounding box center [183, 225] width 14 height 14
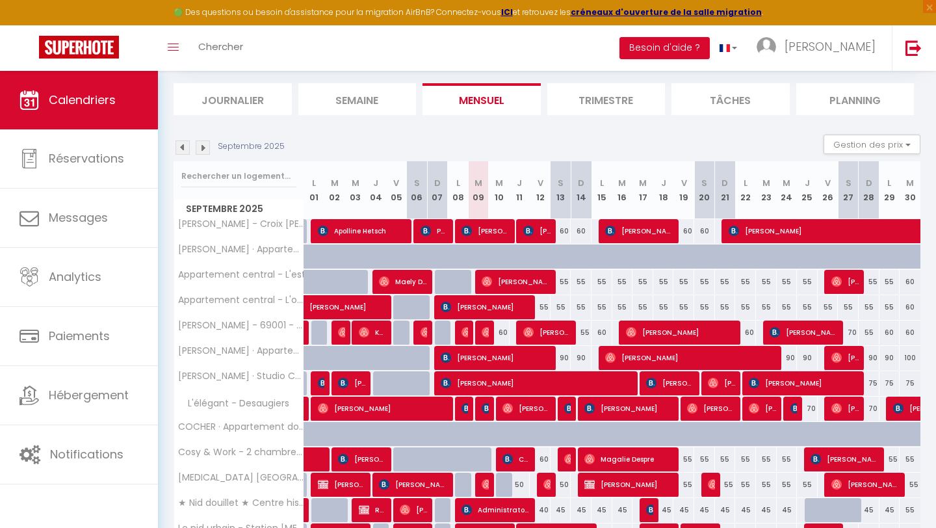
scroll to position [74, 0]
